Goal: Information Seeking & Learning: Learn about a topic

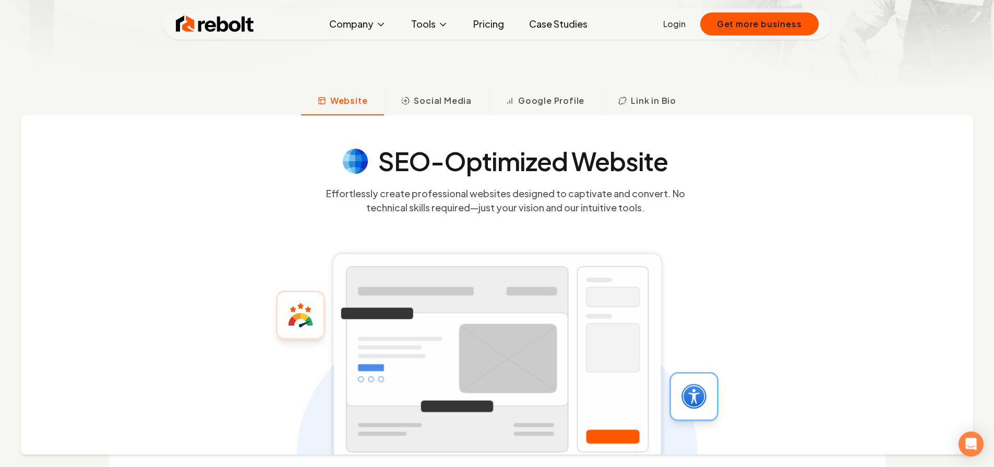
scroll to position [339, 0]
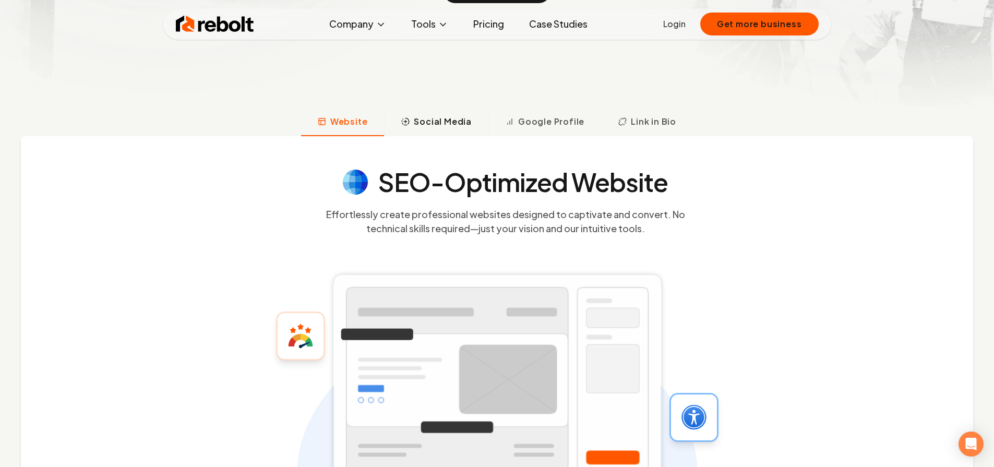
click at [428, 117] on span "Social Media" at bounding box center [443, 121] width 58 height 13
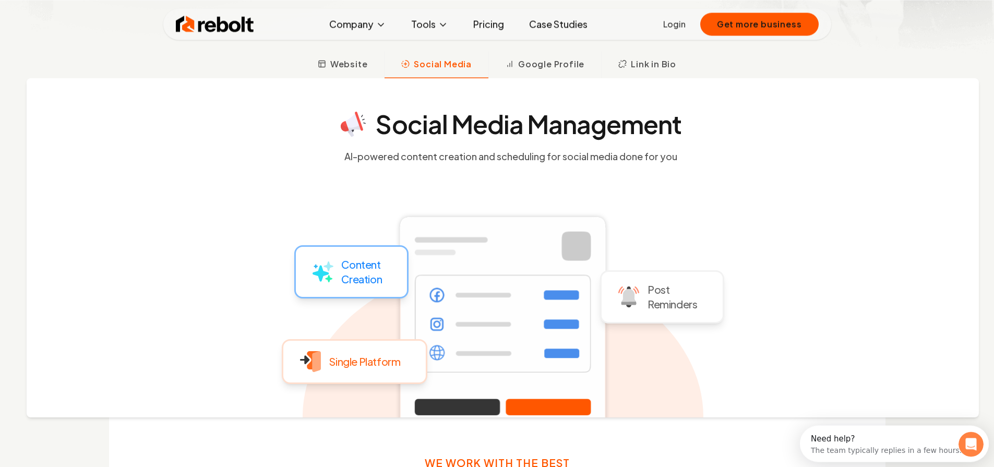
scroll to position [0, 0]
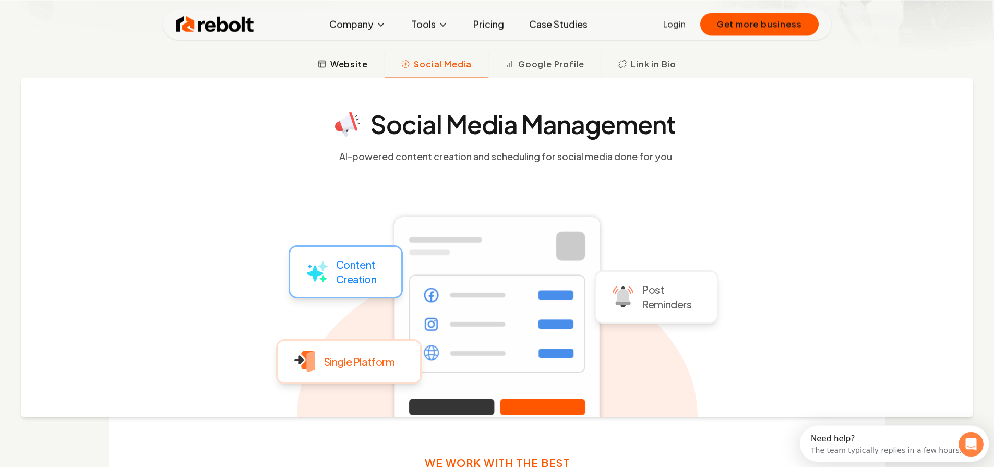
click at [349, 57] on span "Website" at bounding box center [349, 63] width 38 height 13
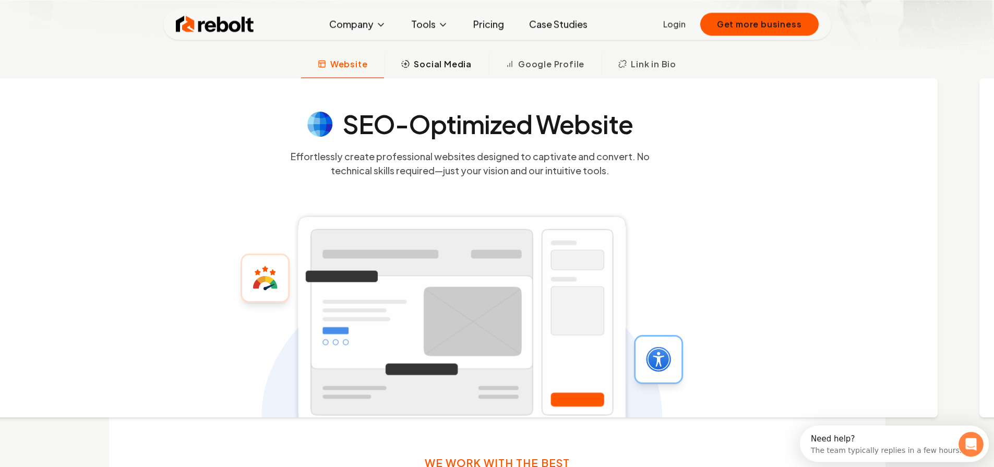
click at [451, 67] on span "Social Media" at bounding box center [443, 63] width 58 height 13
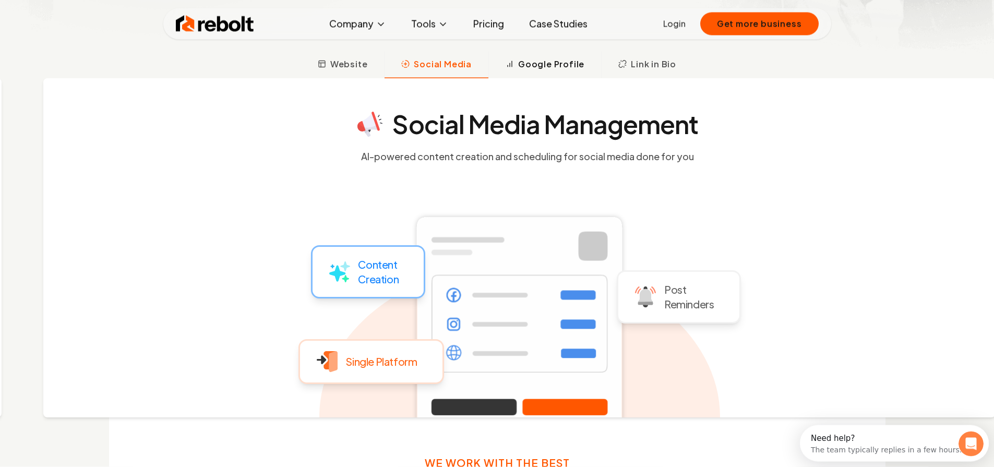
scroll to position [386, 0]
click at [523, 64] on span "Google Profile" at bounding box center [551, 63] width 66 height 13
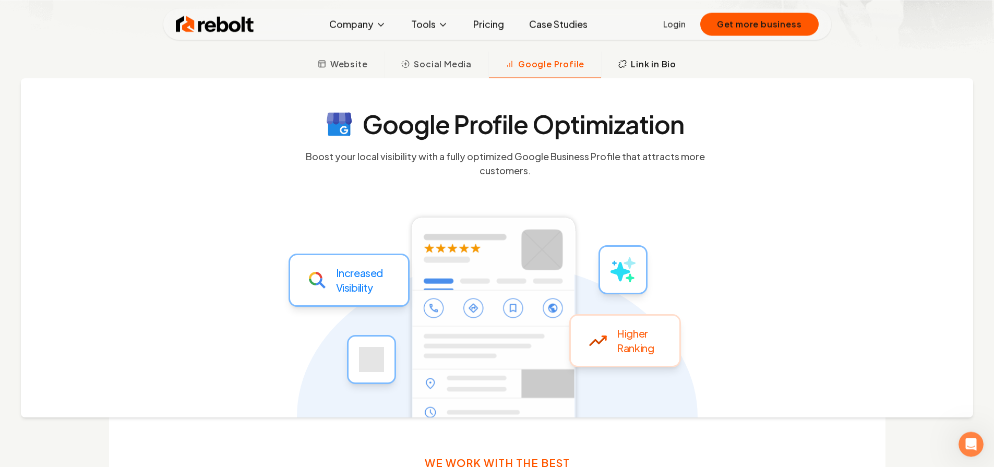
click at [614, 67] on button "Link in Bio" at bounding box center [647, 64] width 92 height 27
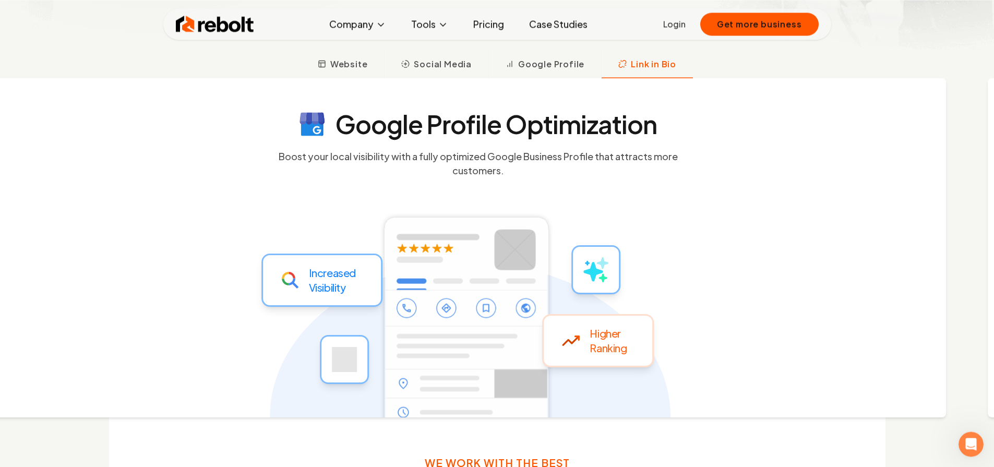
scroll to position [386, 0]
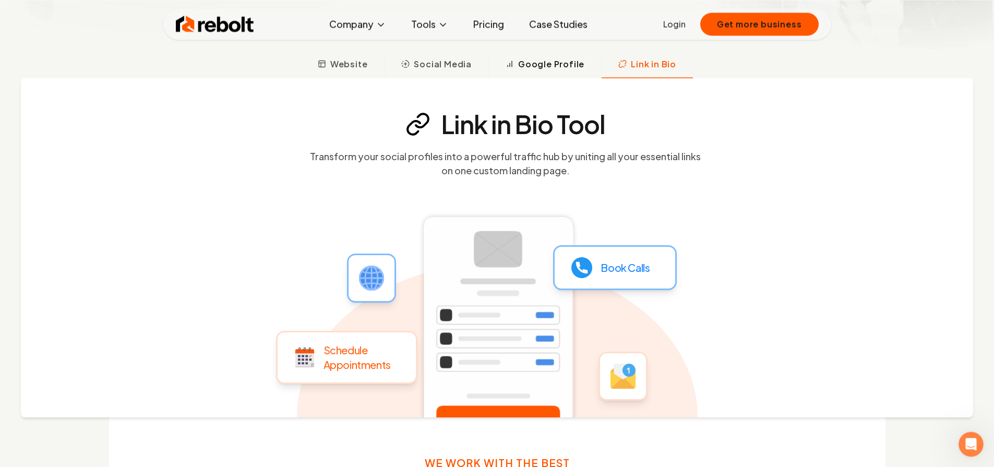
click at [560, 62] on span "Google Profile" at bounding box center [551, 63] width 66 height 13
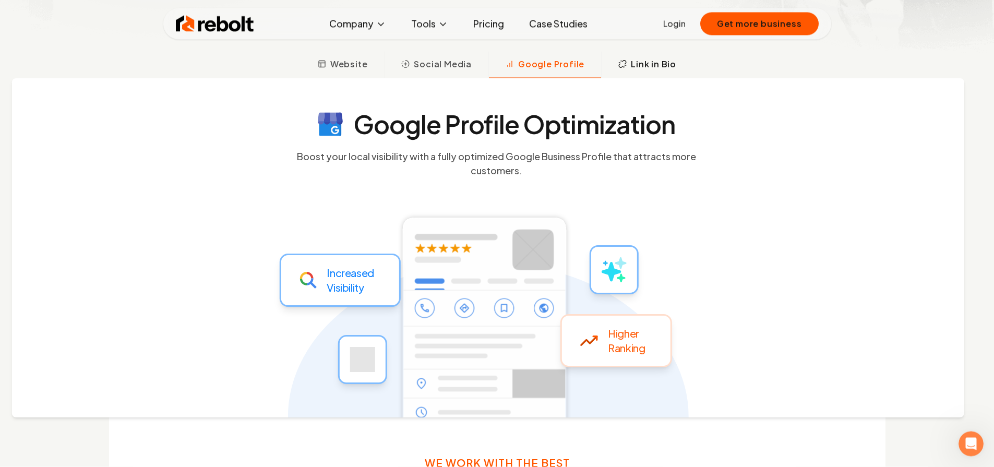
click at [662, 64] on span "Link in Bio" at bounding box center [653, 64] width 45 height 13
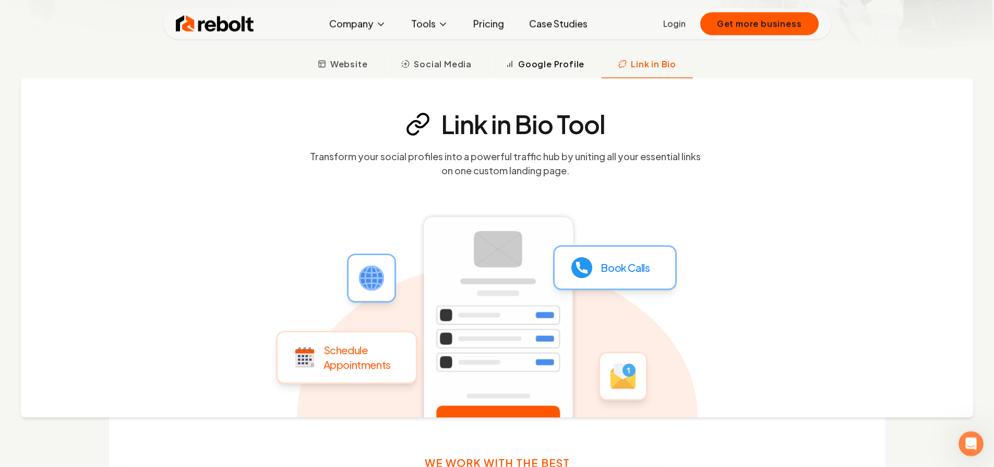
click at [569, 67] on span "Google Profile" at bounding box center [551, 64] width 66 height 13
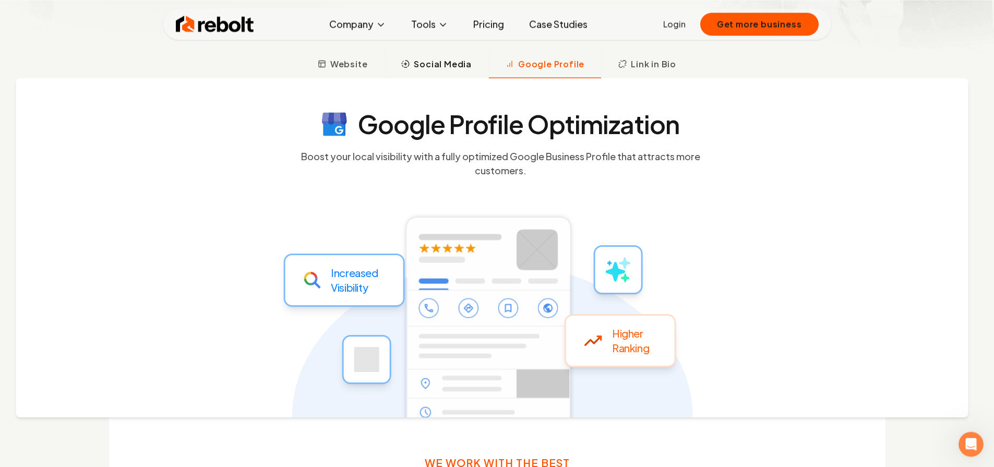
click at [448, 64] on span "Social Media" at bounding box center [443, 63] width 58 height 13
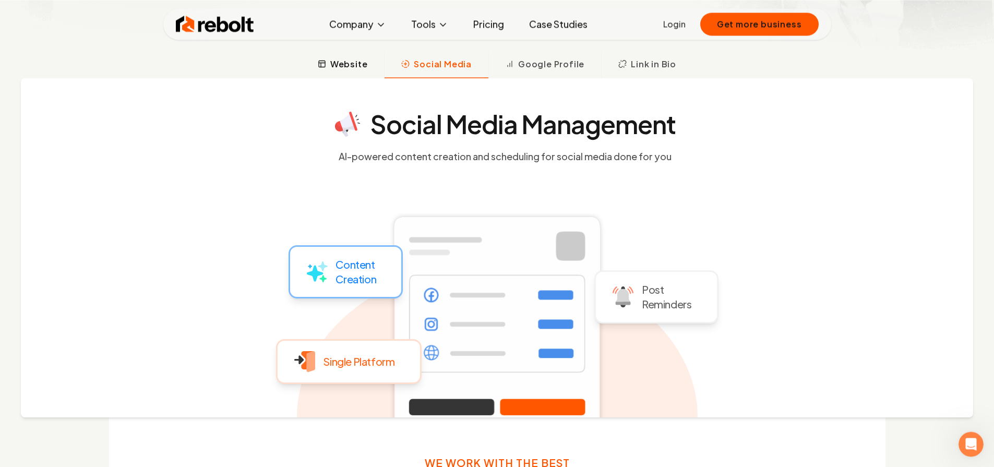
click at [353, 64] on span "Website" at bounding box center [349, 63] width 38 height 13
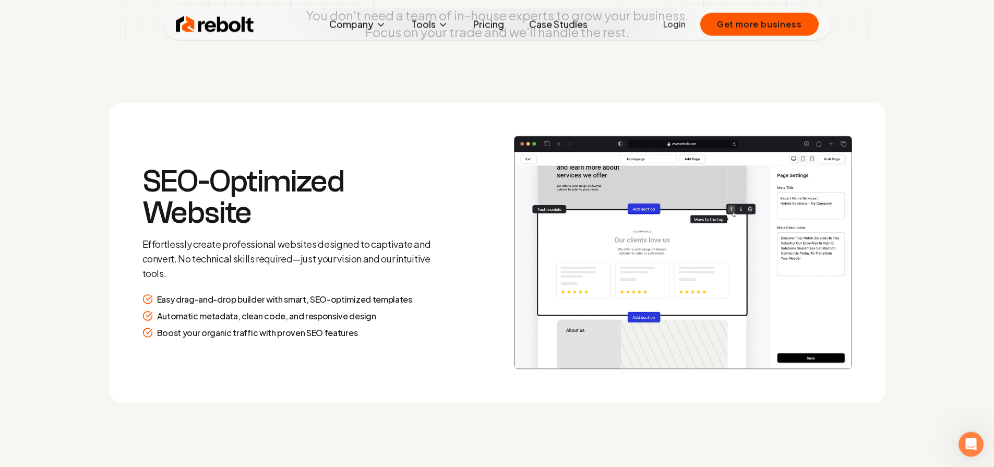
scroll to position [1365, 0]
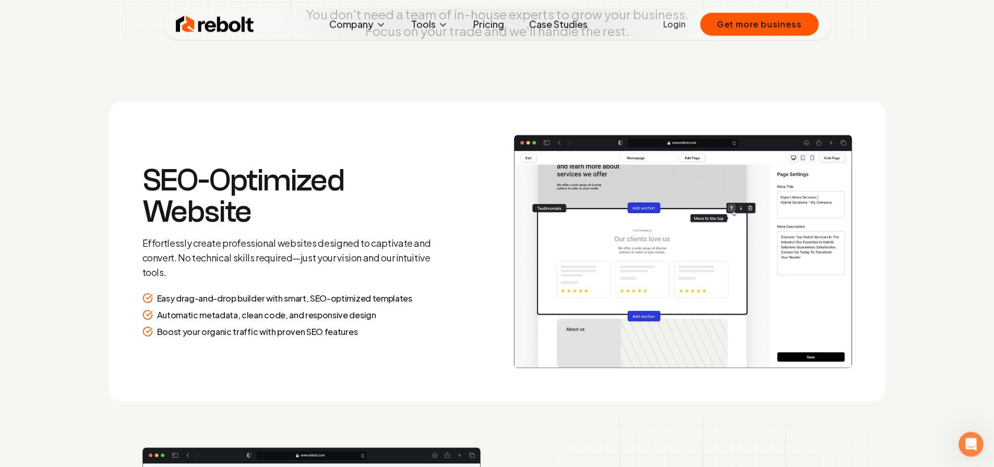
click at [497, 225] on section "SEO-Optimized Website Effortlessly create professional websites designed to cap…" at bounding box center [497, 251] width 777 height 300
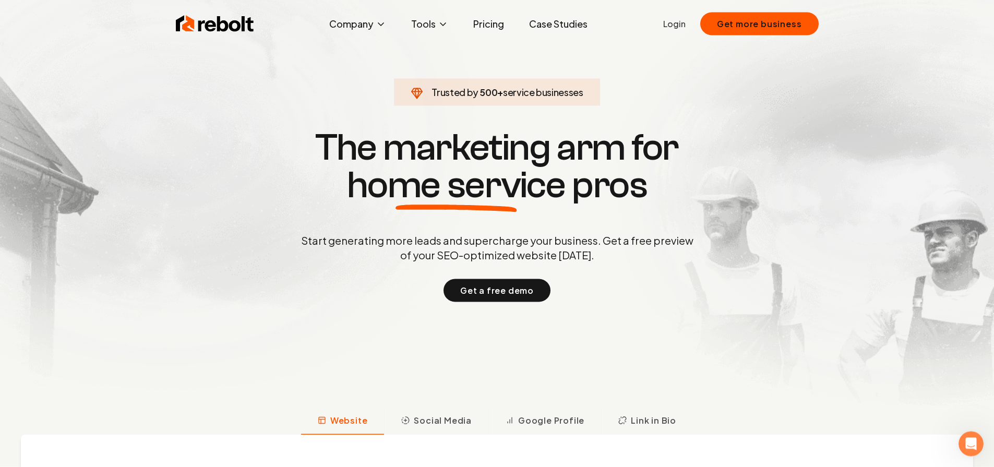
scroll to position [0, 0]
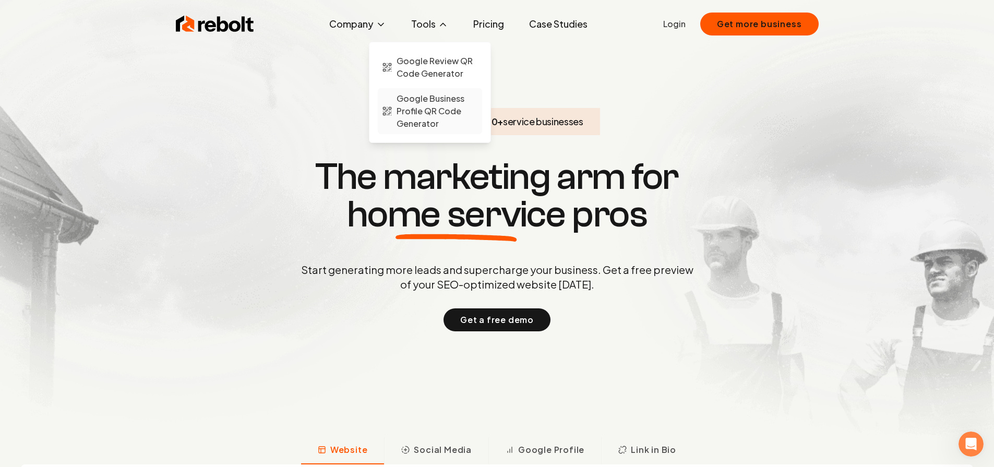
click at [429, 114] on span "Google Business Profile QR Code Generator" at bounding box center [437, 111] width 81 height 38
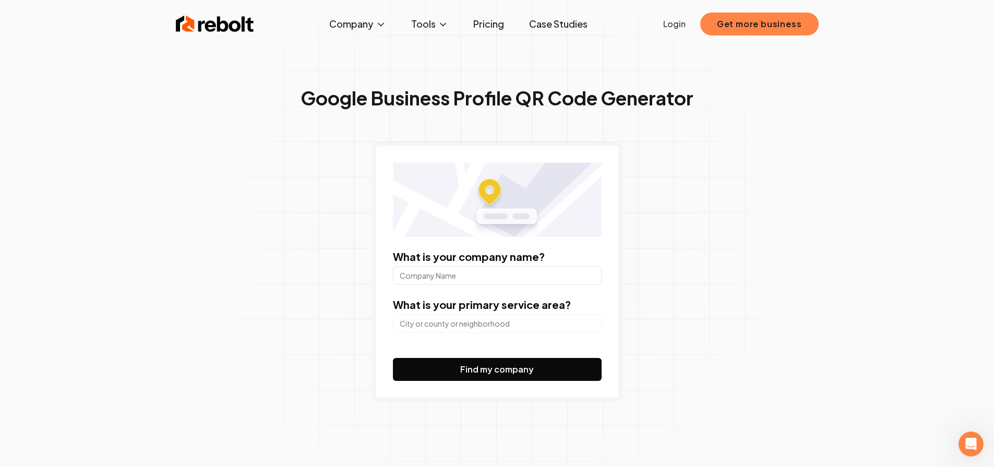
click at [758, 28] on button "Get more business" at bounding box center [760, 24] width 118 height 23
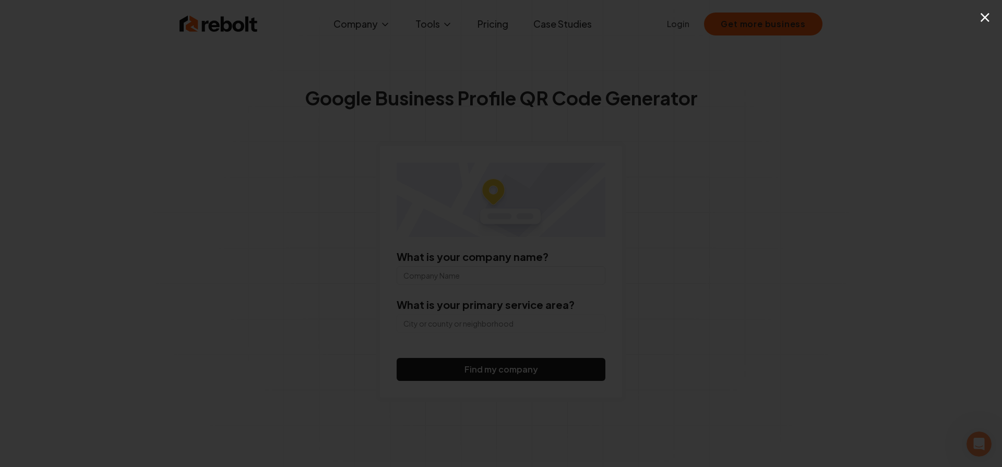
click at [987, 20] on button "×" at bounding box center [985, 16] width 13 height 23
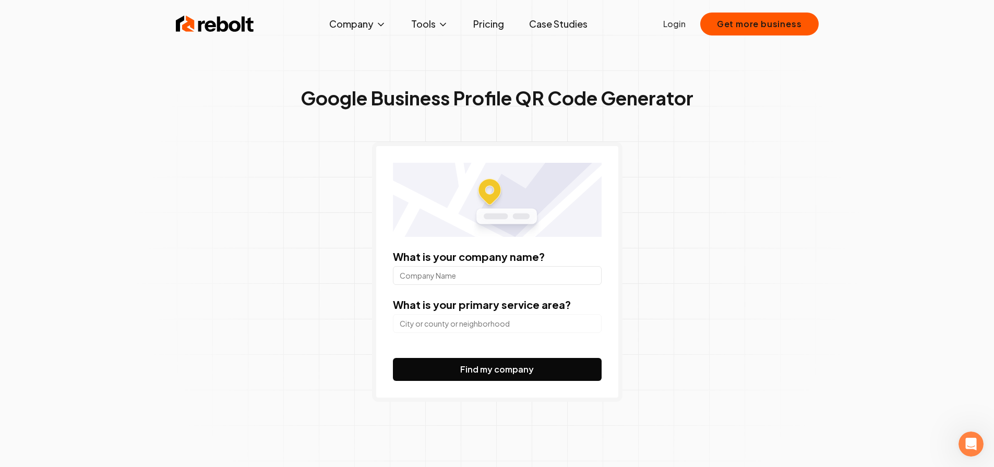
click at [572, 26] on link "Case Studies" at bounding box center [558, 24] width 75 height 21
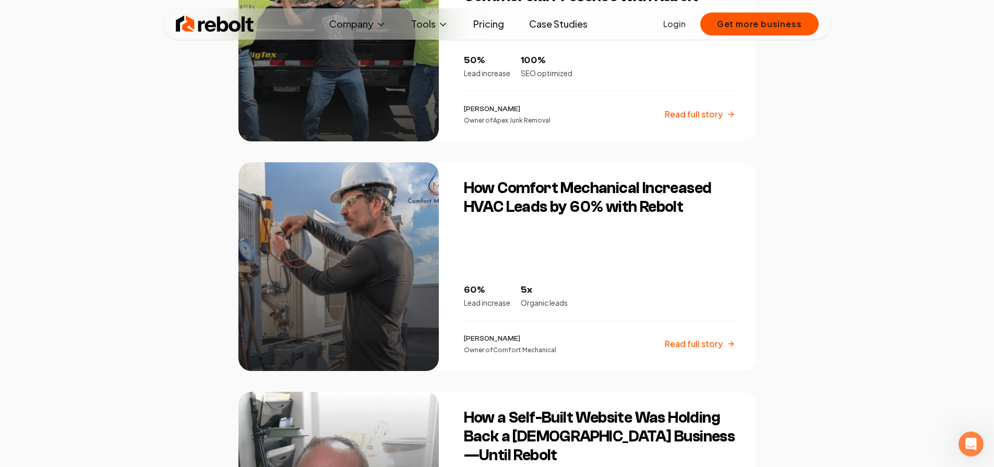
scroll to position [777, 0]
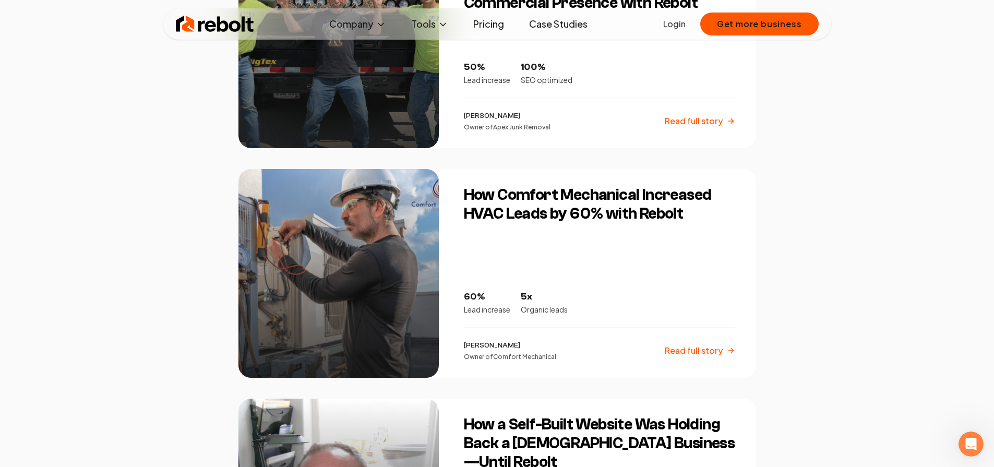
click at [575, 211] on h3 "How Comfort Mechanical Increased HVAC Leads by 60% with Rebolt" at bounding box center [599, 205] width 271 height 38
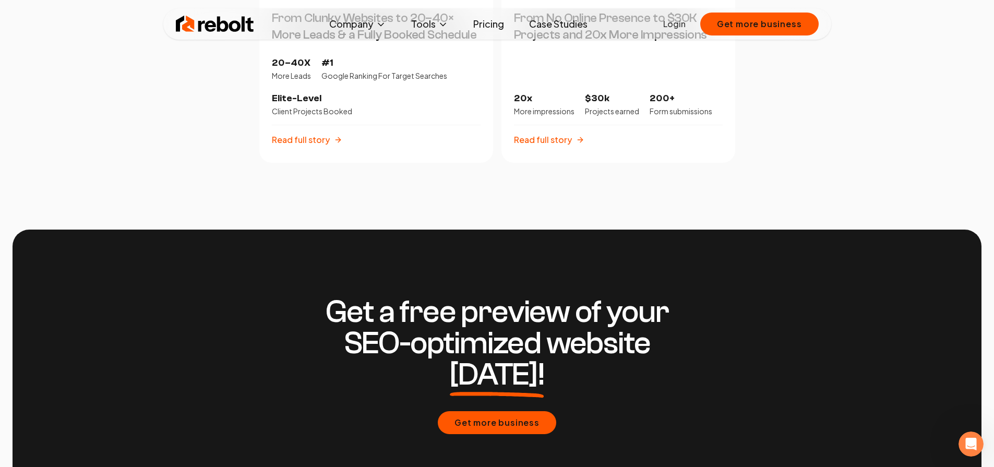
scroll to position [2645, 0]
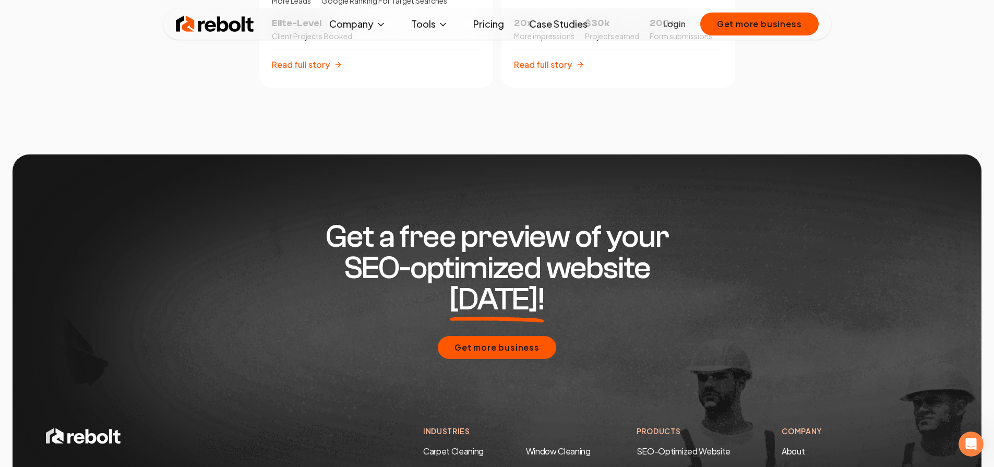
click at [574, 25] on link "Case Studies" at bounding box center [558, 24] width 75 height 21
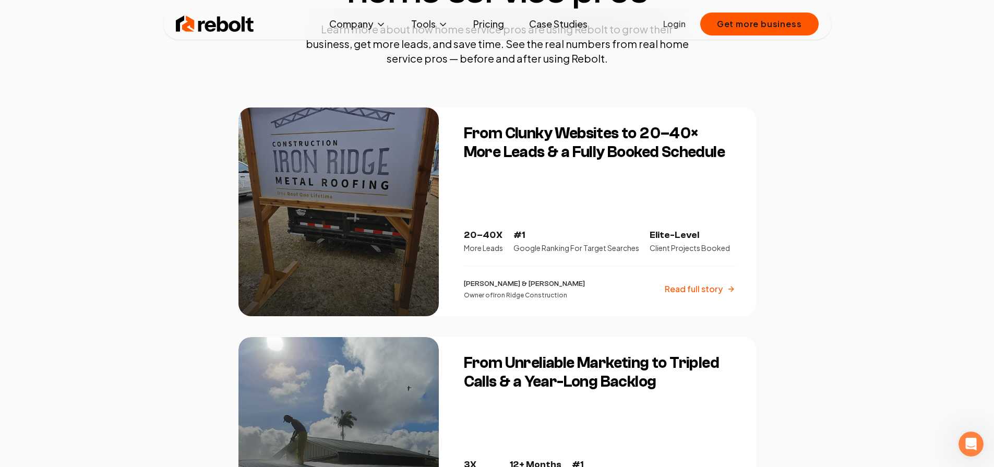
scroll to position [150, 0]
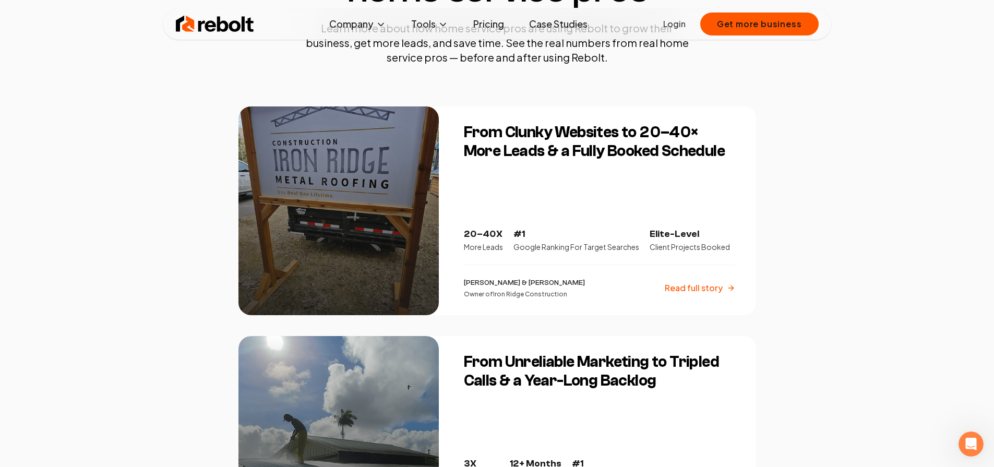
click at [596, 141] on h3 "From Clunky Websites to 20–40× More Leads & a Fully Booked Schedule" at bounding box center [599, 142] width 271 height 38
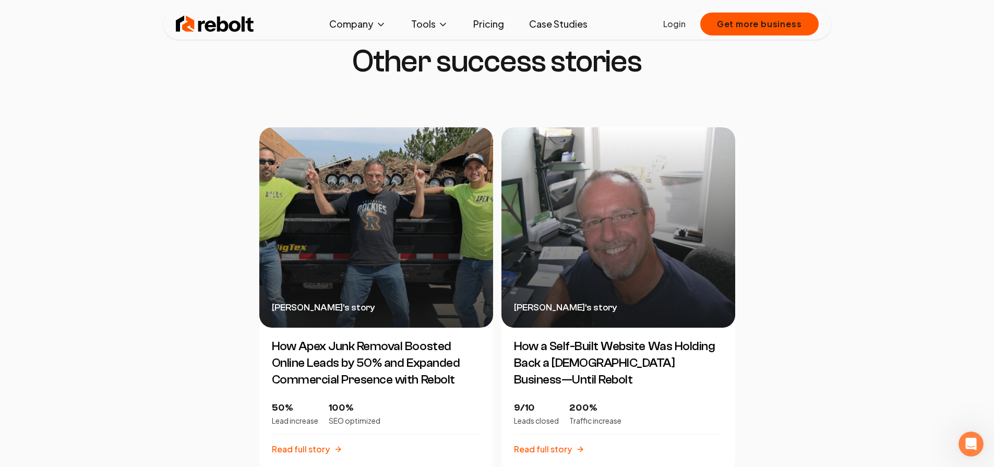
scroll to position [2280, 0]
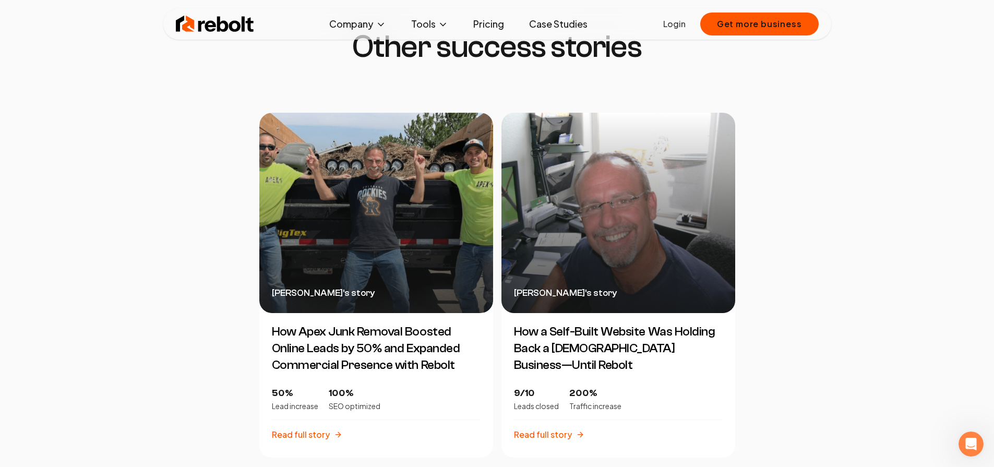
click at [628, 324] on h3 "How a Self-Built Website Was Holding Back a [DEMOGRAPHIC_DATA] Business—Until R…" at bounding box center [619, 349] width 234 height 50
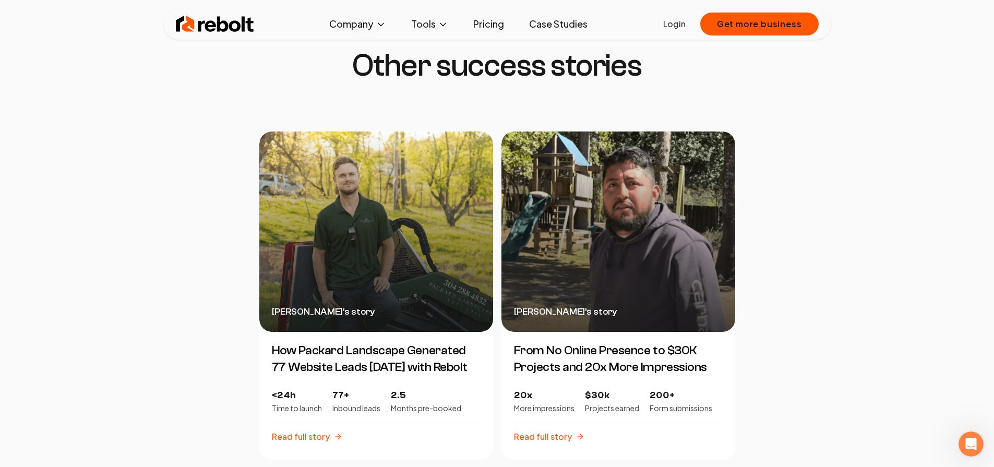
scroll to position [2320, 0]
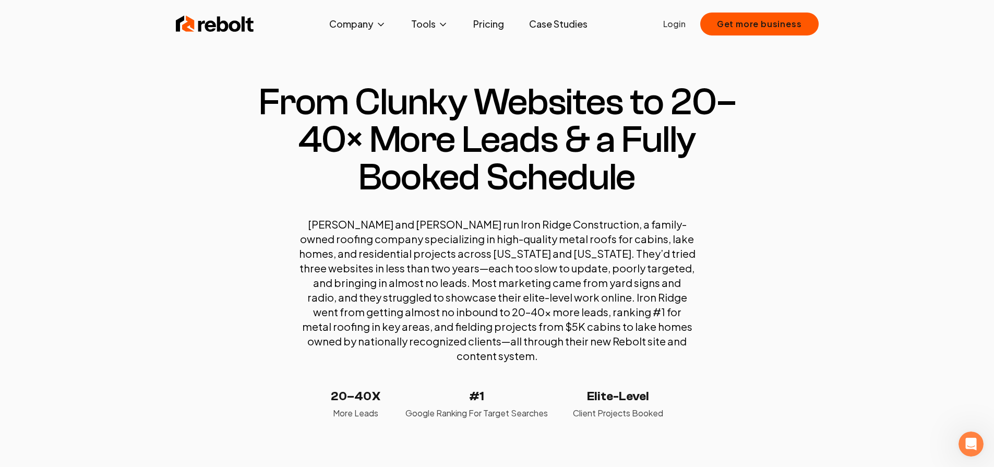
click at [479, 22] on link "Pricing" at bounding box center [489, 24] width 48 height 21
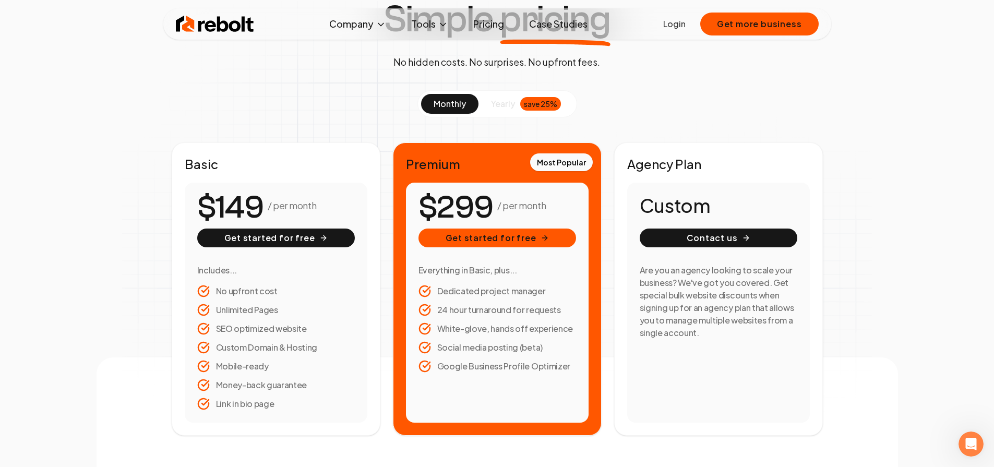
scroll to position [90, 0]
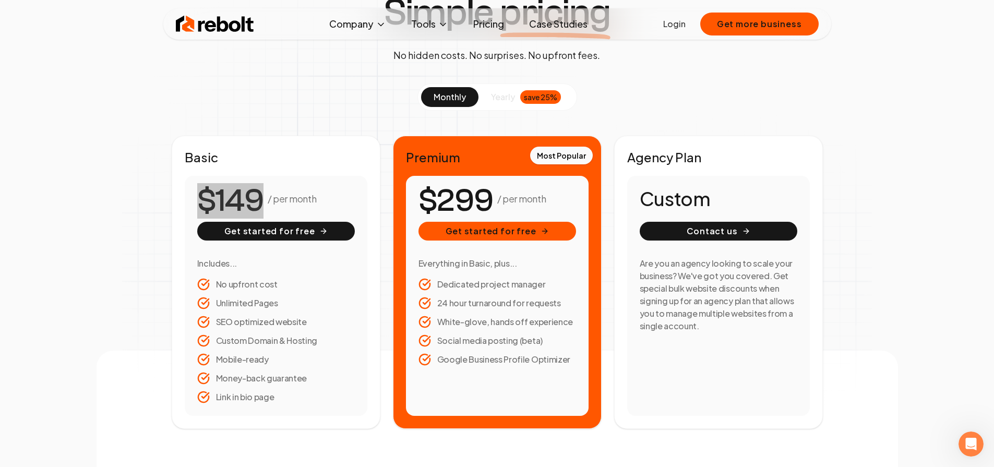
drag, startPoint x: 261, startPoint y: 199, endPoint x: 169, endPoint y: 201, distance: 91.9
click at [172, 201] on div "Basic / per month Get started for free Includes... No upfront cost Unlimited Pa…" at bounding box center [276, 282] width 209 height 293
click at [169, 201] on div "monthly yearly save 25% Basic / per month Get started for free Includes... No u…" at bounding box center [497, 257] width 668 height 346
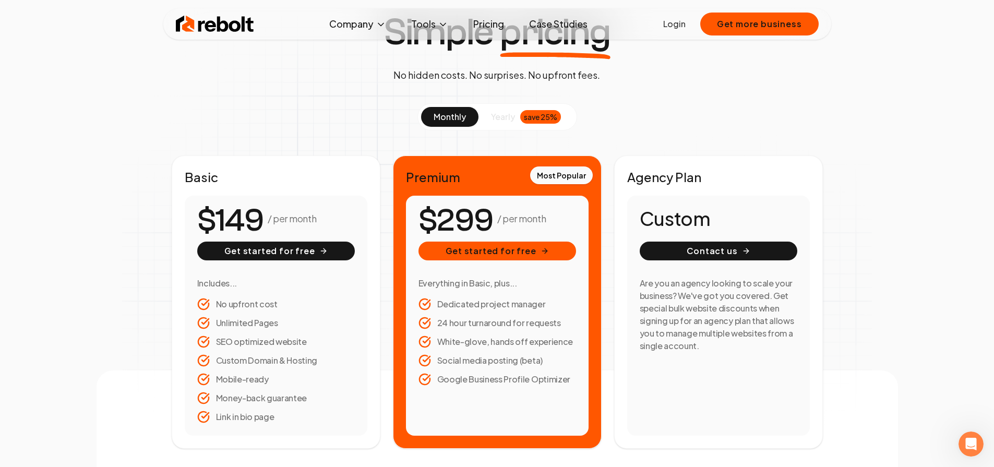
scroll to position [0, 0]
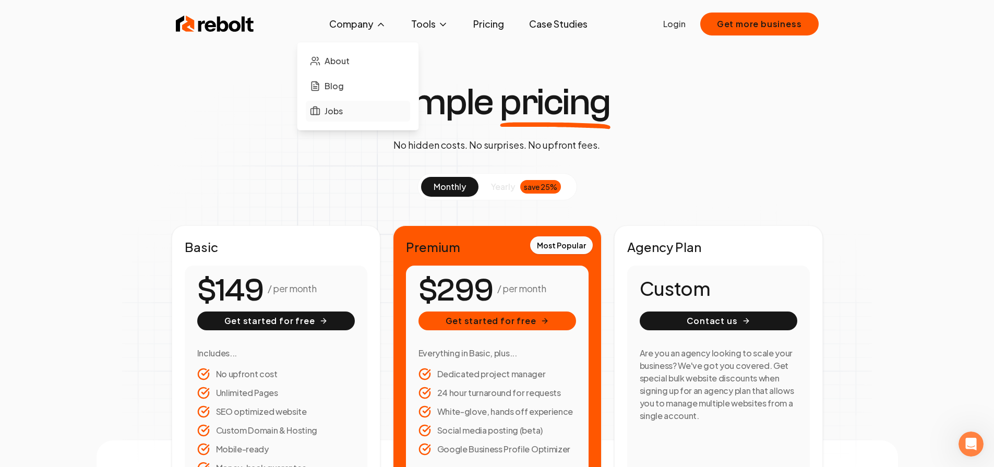
click at [336, 105] on span "Jobs" at bounding box center [334, 111] width 18 height 13
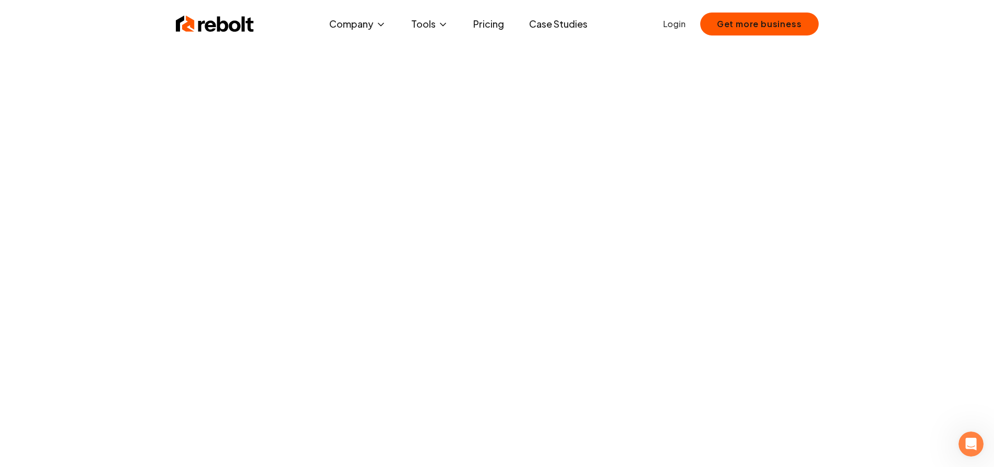
click at [224, 29] on img at bounding box center [215, 24] width 78 height 21
